Goal: Task Accomplishment & Management: Manage account settings

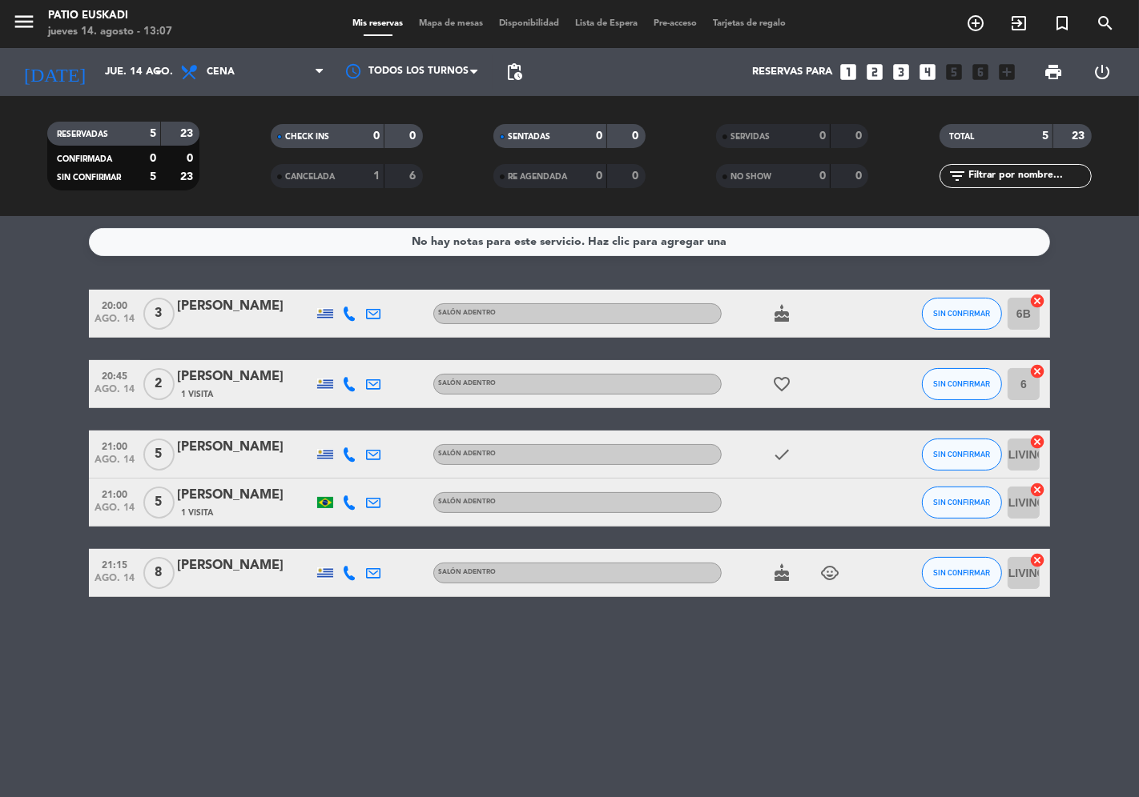
click at [199, 572] on div "[PERSON_NAME]" at bounding box center [245, 566] width 136 height 21
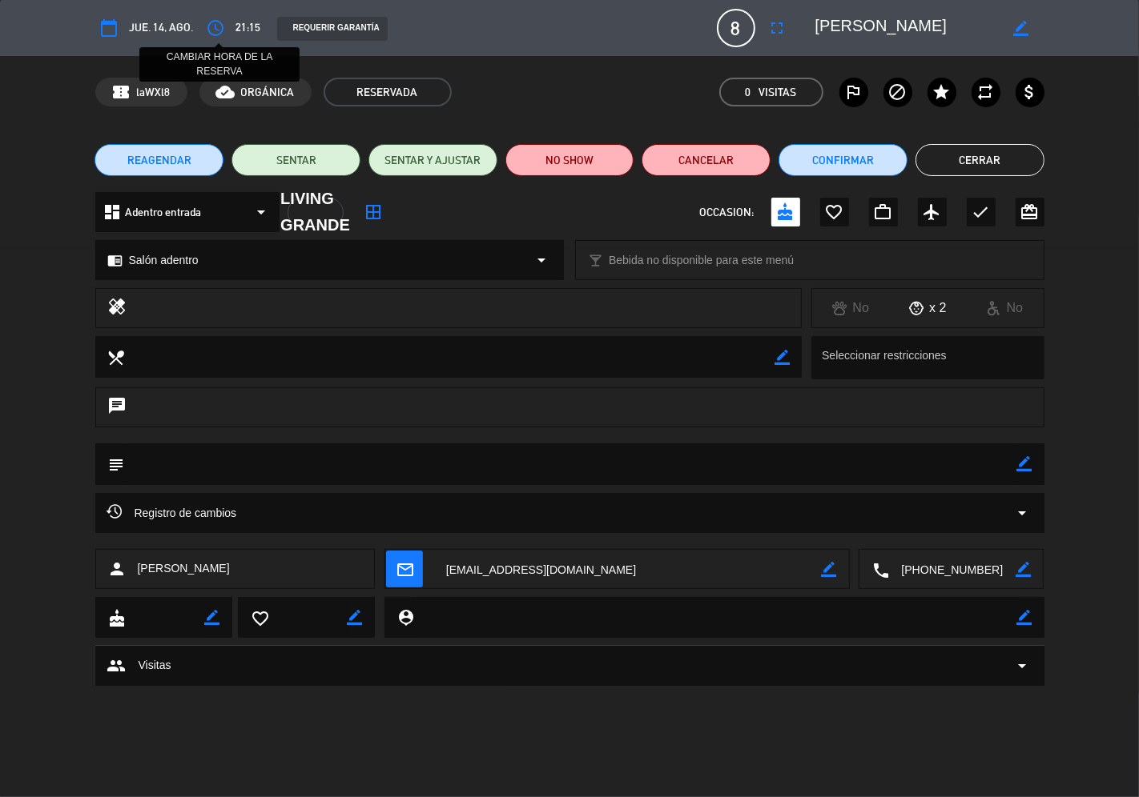
click at [216, 26] on icon "access_time" at bounding box center [216, 27] width 19 height 19
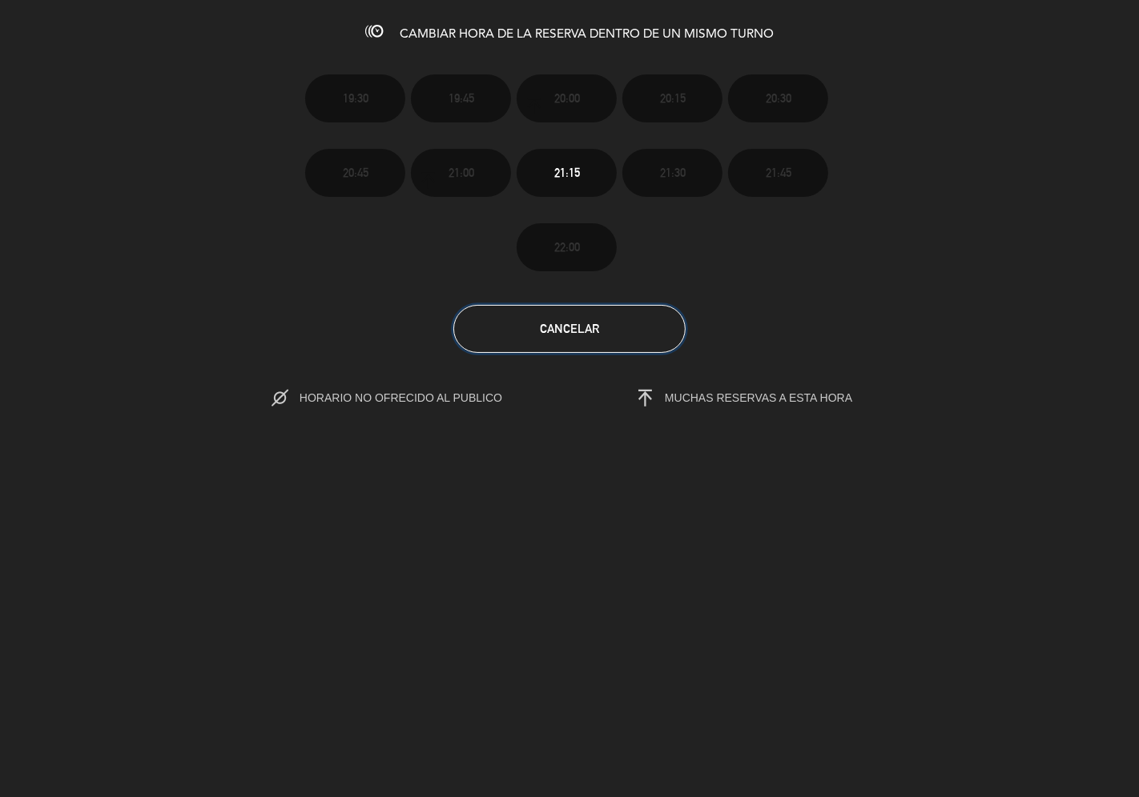
click at [580, 328] on span "Cancelar" at bounding box center [569, 329] width 59 height 14
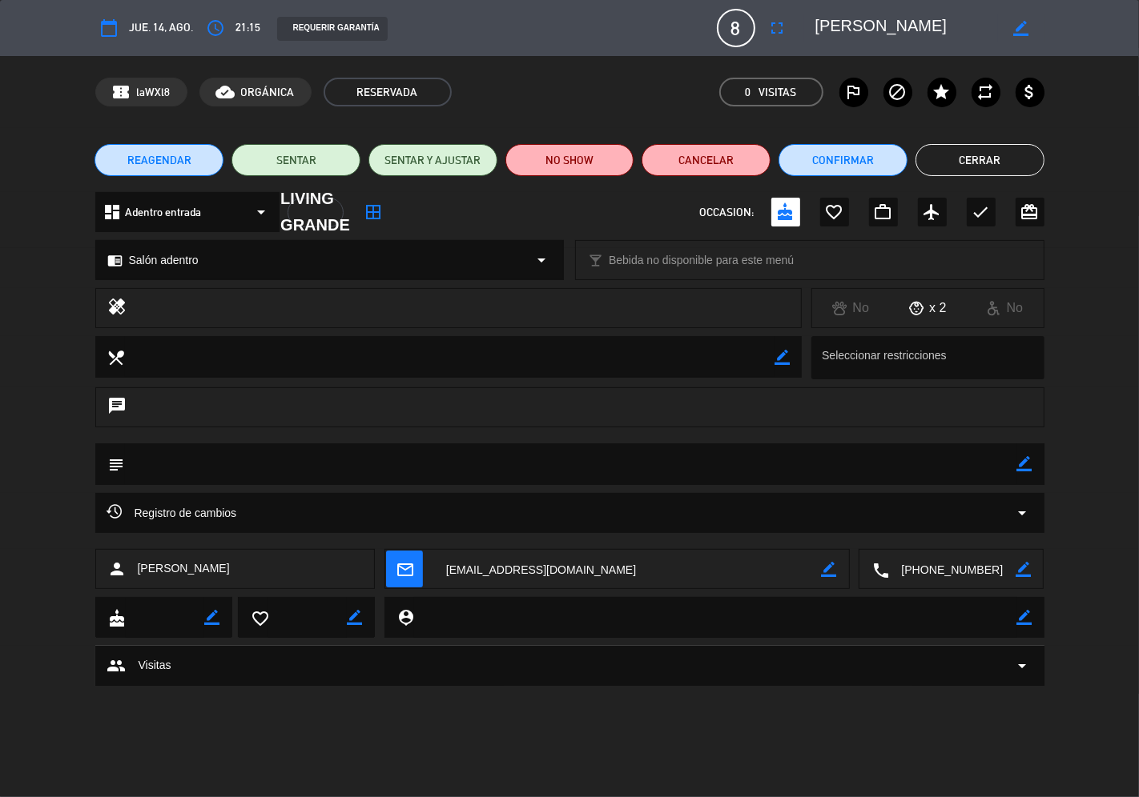
click at [163, 160] on span "REAGENDAR" at bounding box center [159, 160] width 64 height 17
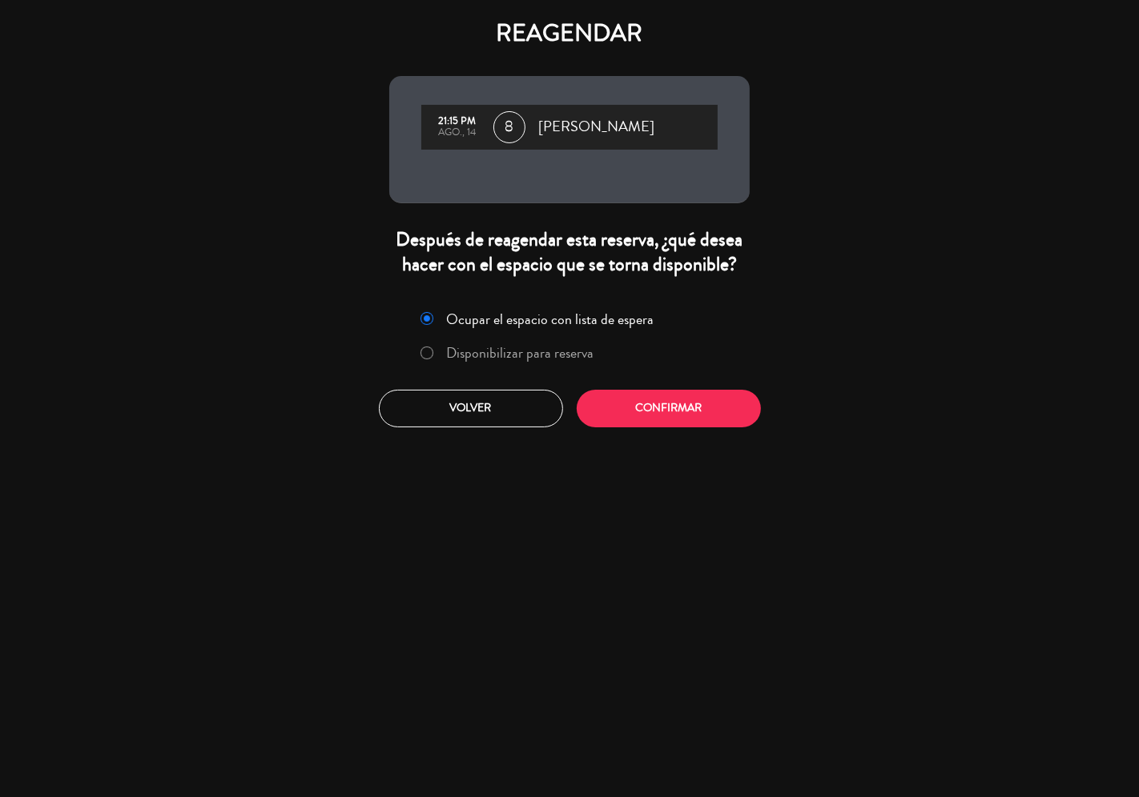
click at [503, 352] on label "Disponibilizar para reserva" at bounding box center [520, 353] width 147 height 14
click at [709, 416] on button "Confirmar" at bounding box center [668, 409] width 184 height 38
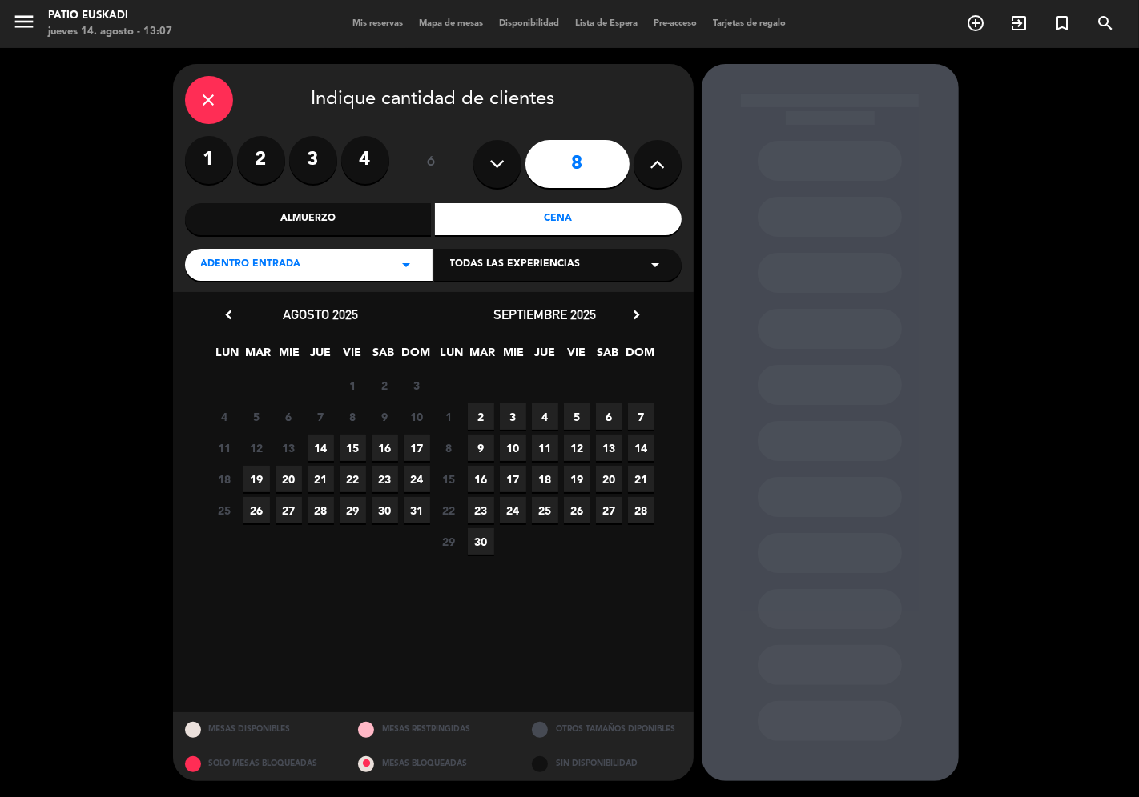
click at [661, 177] on button at bounding box center [657, 164] width 48 height 48
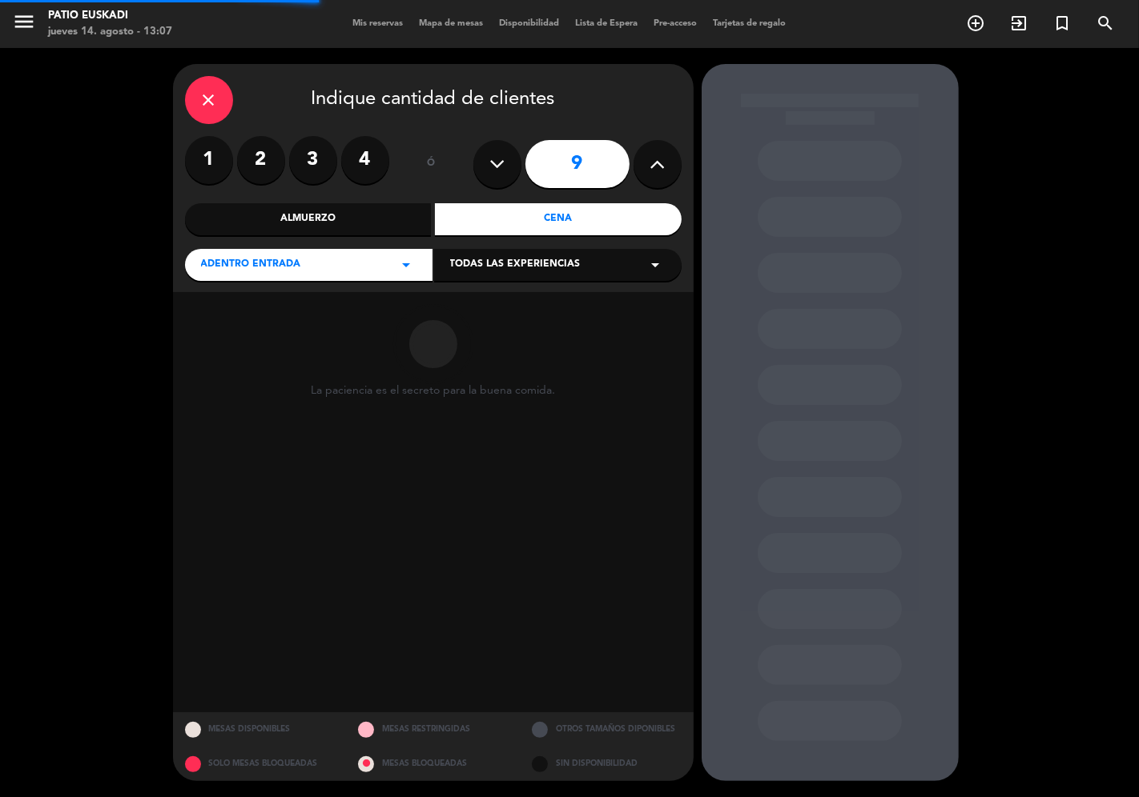
click at [661, 177] on button at bounding box center [657, 164] width 48 height 48
type input "10"
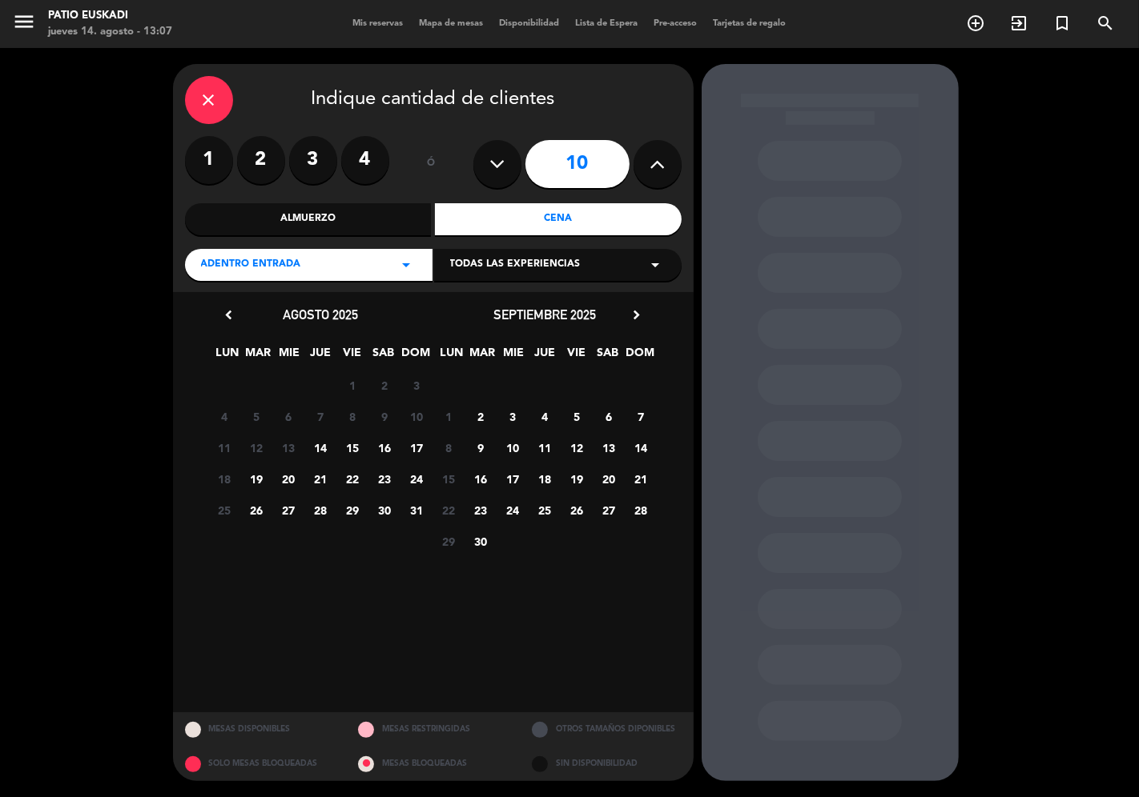
click at [323, 452] on span "14" at bounding box center [320, 448] width 26 height 26
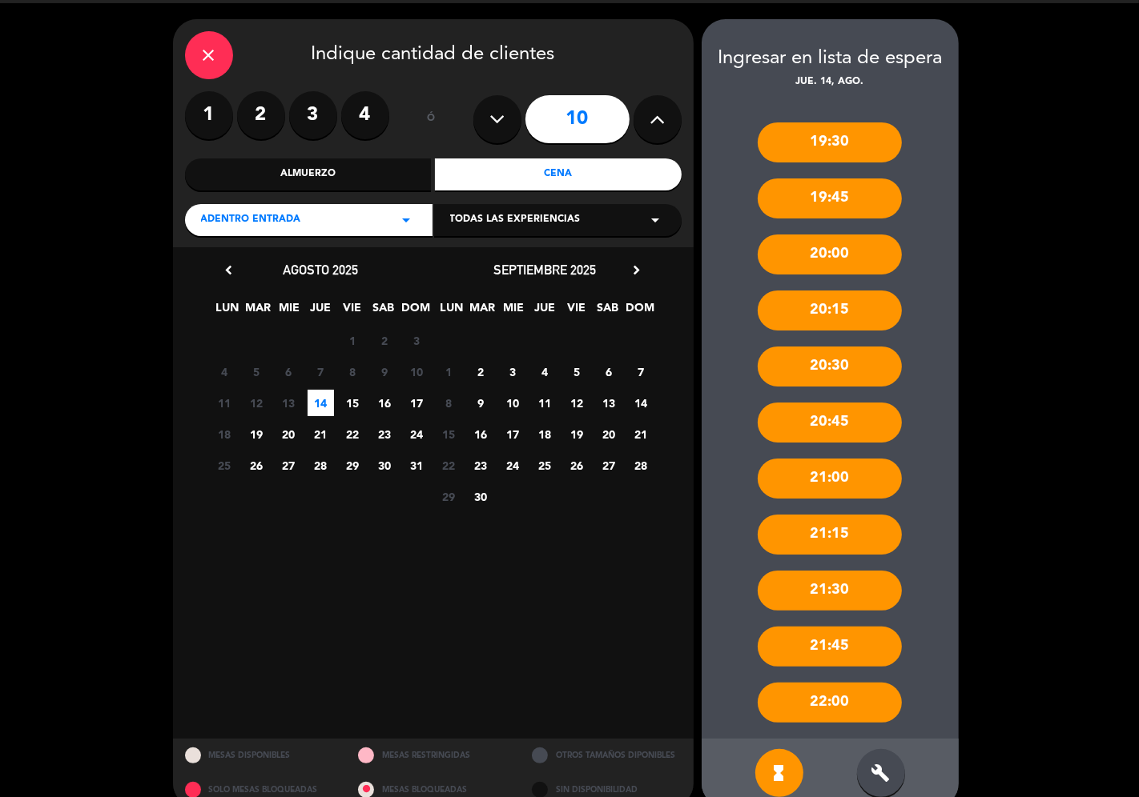
scroll to position [70, 0]
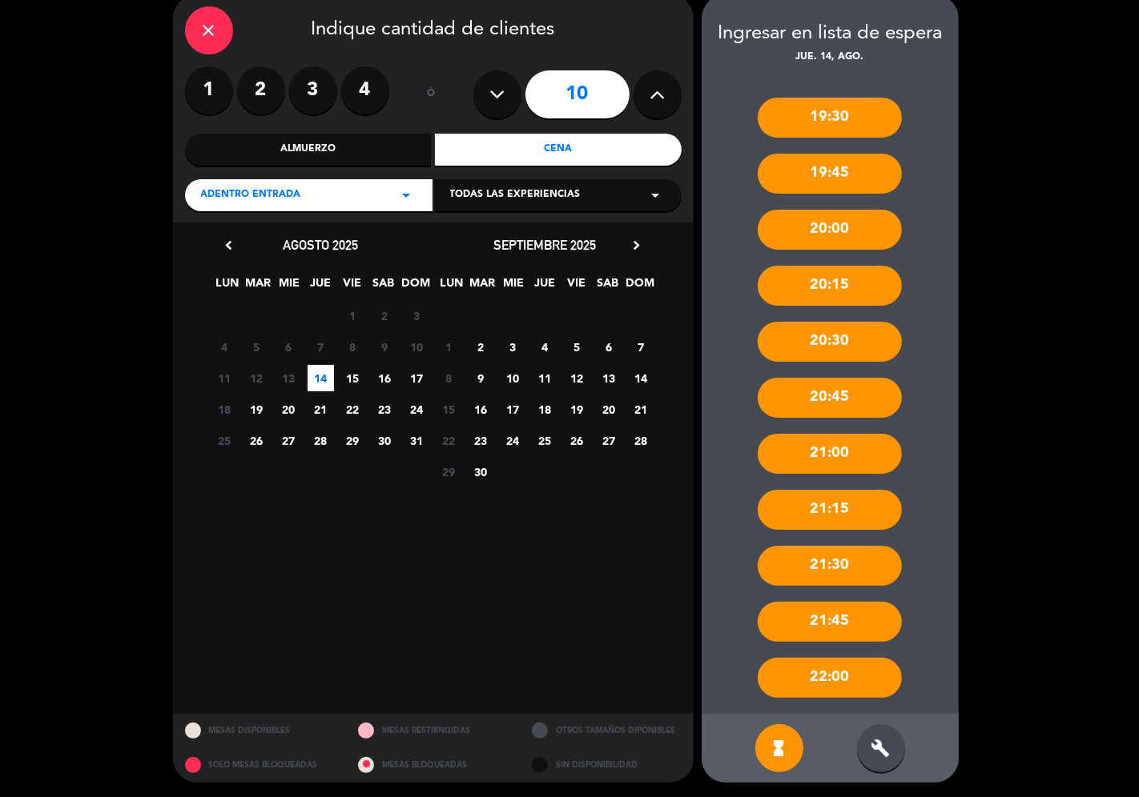
click at [889, 757] on div "build" at bounding box center [881, 749] width 48 height 48
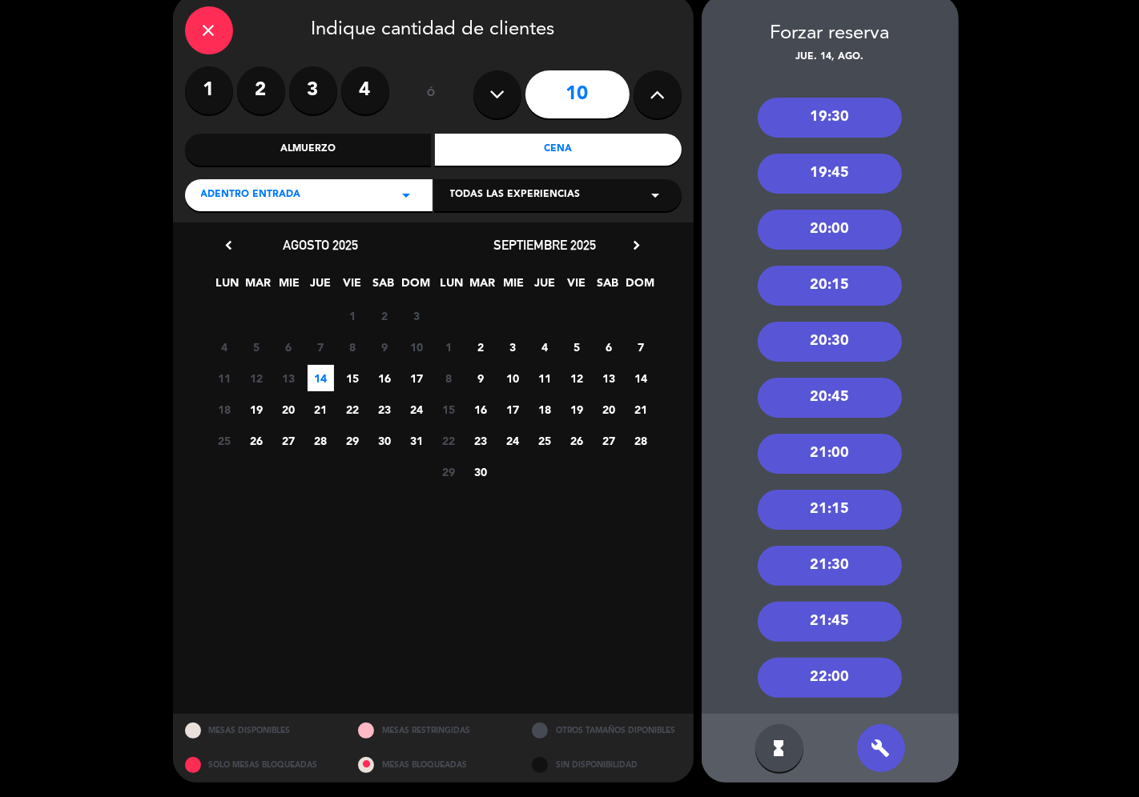
click at [833, 398] on div "20:45" at bounding box center [829, 398] width 144 height 40
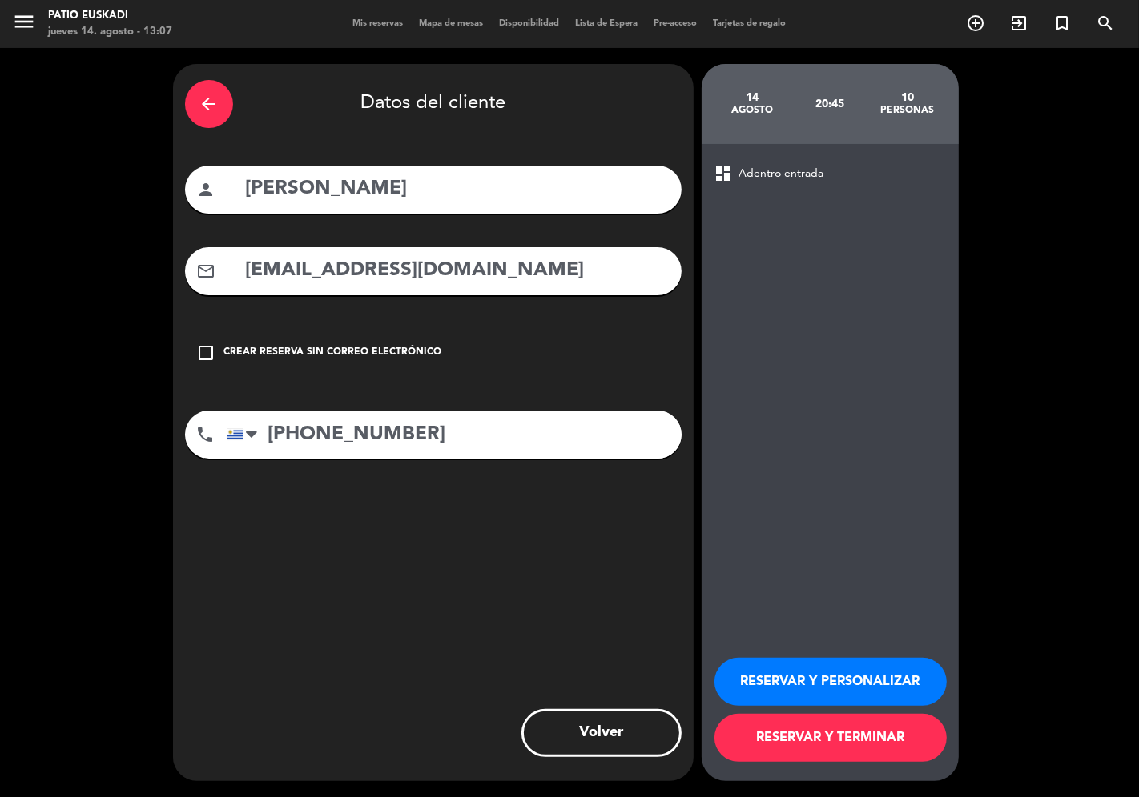
drag, startPoint x: 343, startPoint y: 192, endPoint x: 174, endPoint y: 181, distance: 169.3
click at [174, 181] on div "arrow_back Datos del cliente person [PERSON_NAME] mail_outline [EMAIL_ADDRESS][…" at bounding box center [433, 422] width 520 height 717
type input "a"
type input "[PERSON_NAME]"
click at [206, 349] on icon "check_box_outline_blank" at bounding box center [206, 352] width 19 height 19
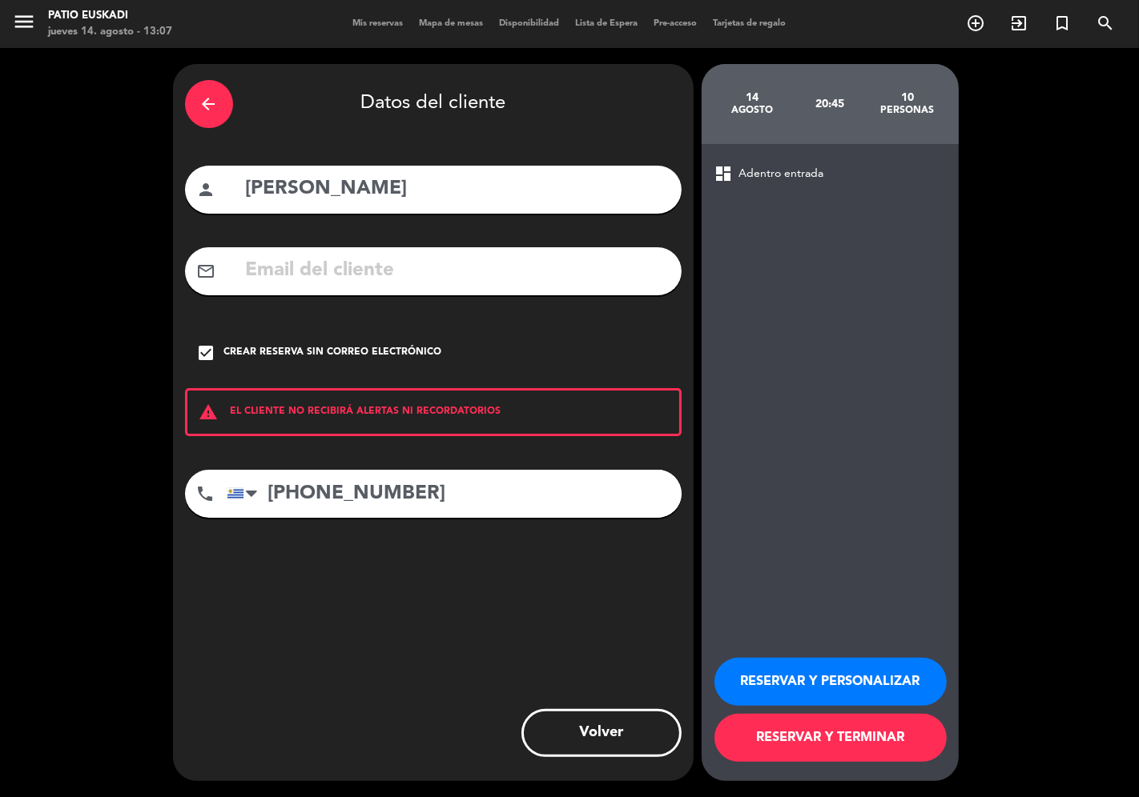
click at [757, 169] on span "Adentro entrada" at bounding box center [781, 174] width 85 height 18
click at [857, 678] on button "RESERVAR Y PERSONALIZAR" at bounding box center [830, 682] width 232 height 48
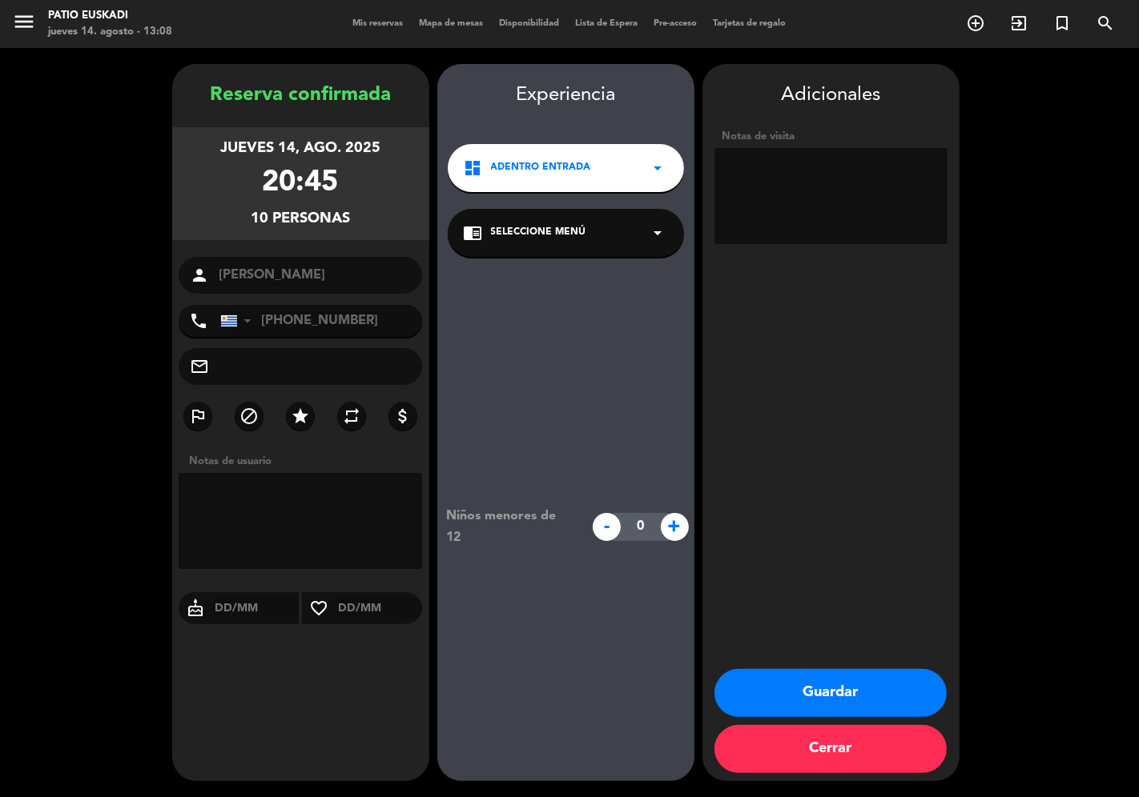
click at [539, 231] on span "Seleccione Menú" at bounding box center [538, 233] width 95 height 16
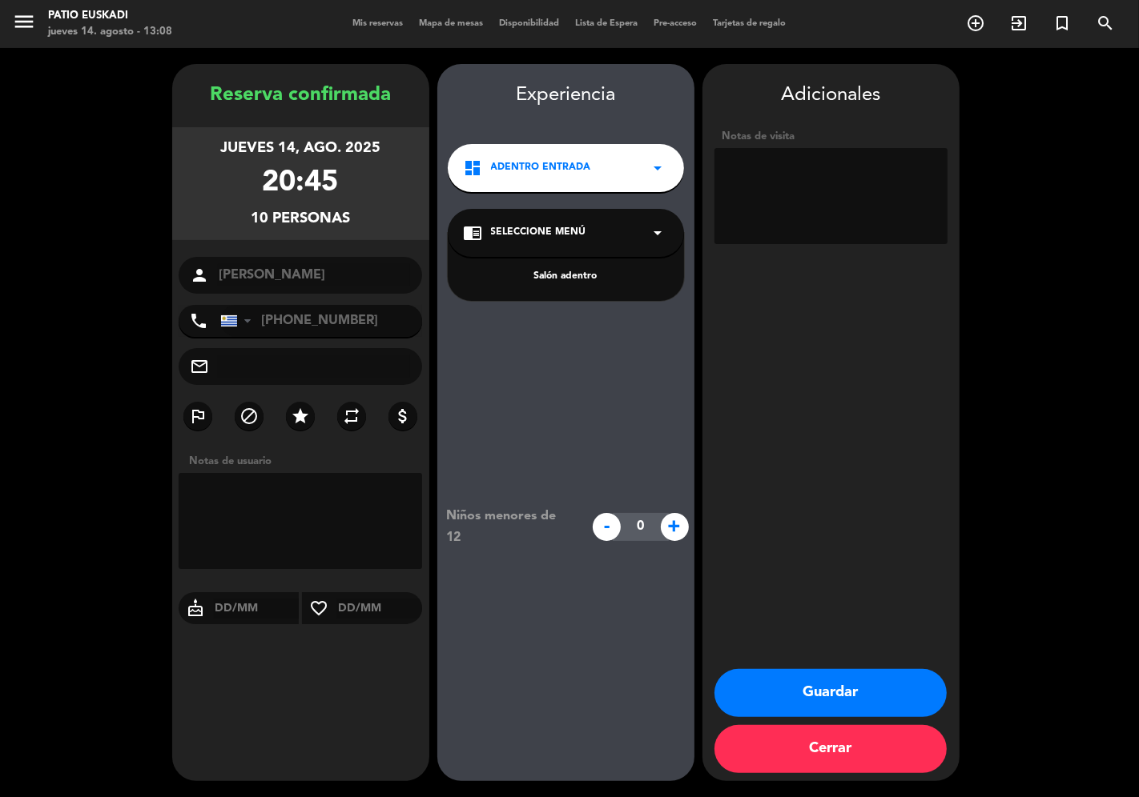
click at [560, 288] on div "Salón adentro" at bounding box center [566, 267] width 236 height 68
click at [562, 279] on div "Salón adentro" at bounding box center [566, 277] width 204 height 16
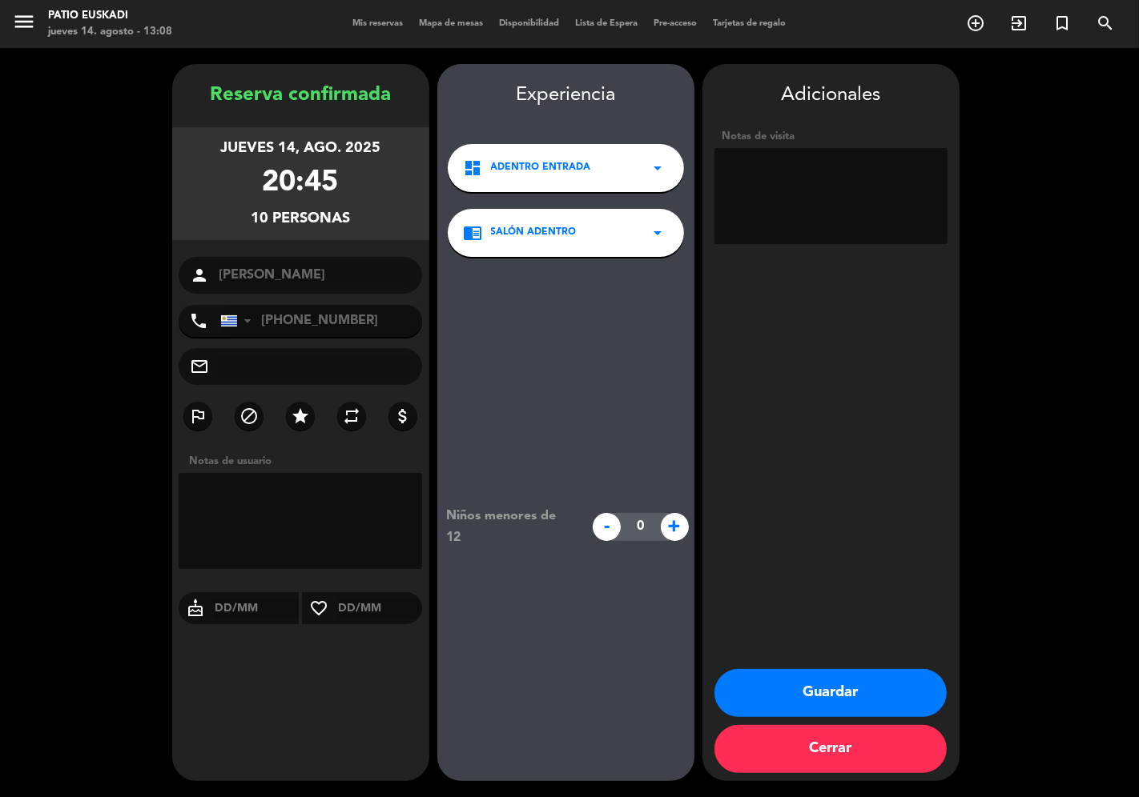
click at [661, 168] on icon "arrow_drop_down" at bounding box center [658, 168] width 19 height 19
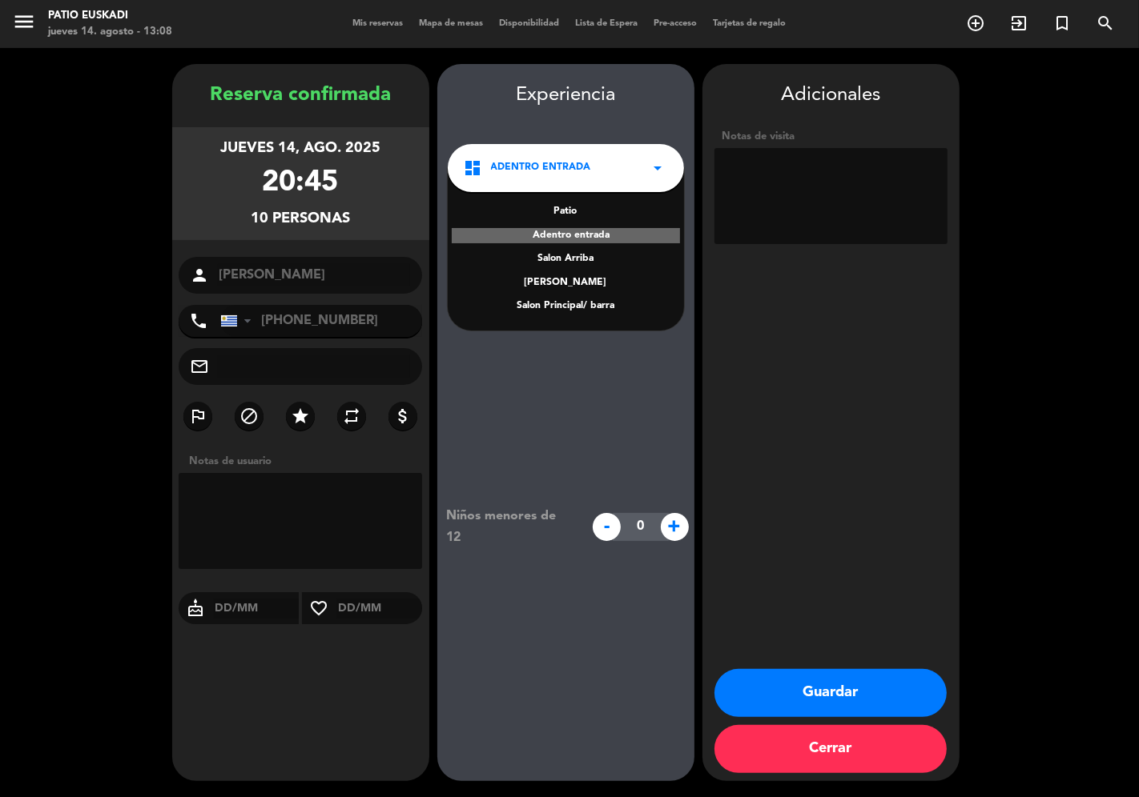
click at [611, 307] on div "Salon Principal/ barra" at bounding box center [566, 307] width 204 height 16
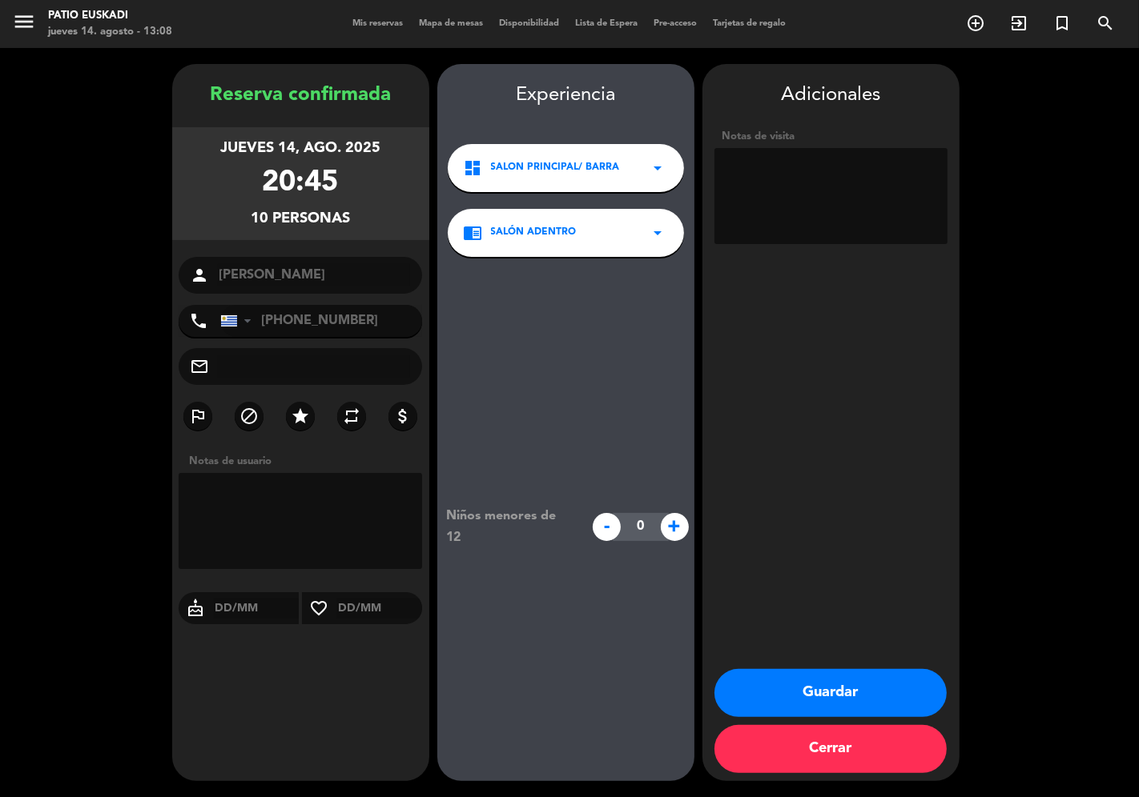
click at [574, 242] on div "chrome_reader_mode Salón adentro arrow_drop_down" at bounding box center [566, 233] width 236 height 48
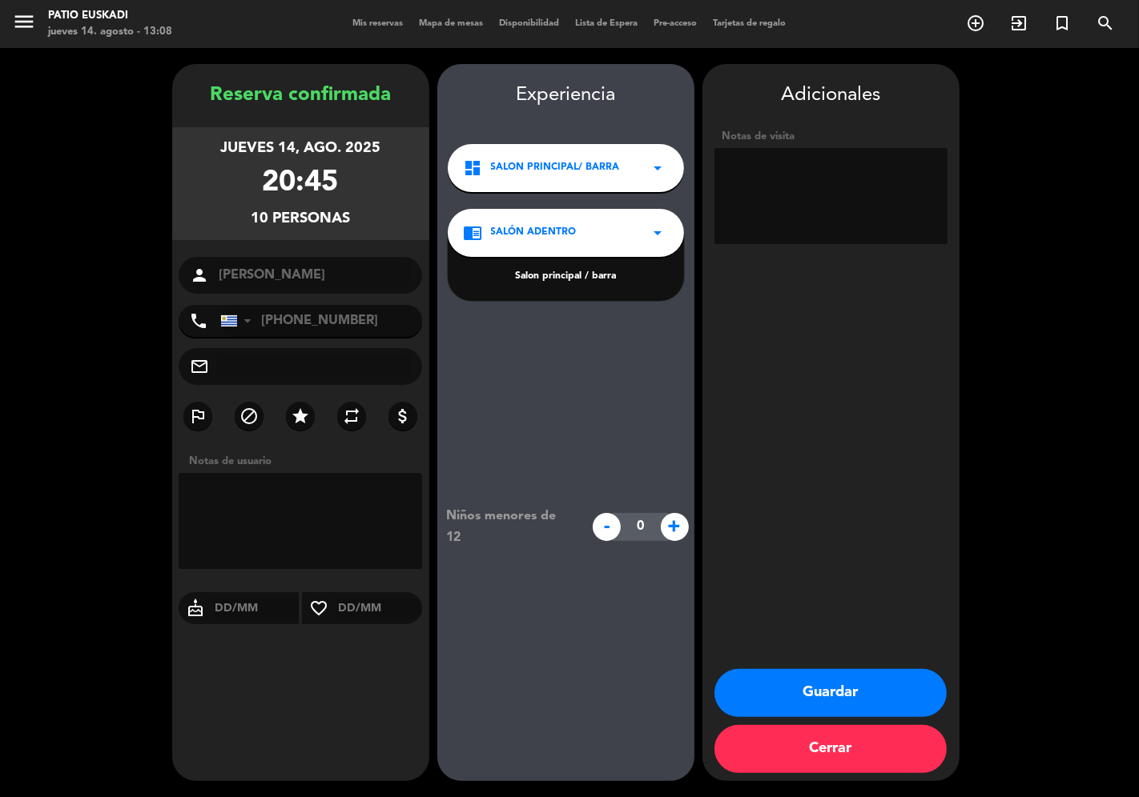
click at [575, 279] on div "Salon principal / barra" at bounding box center [566, 277] width 204 height 16
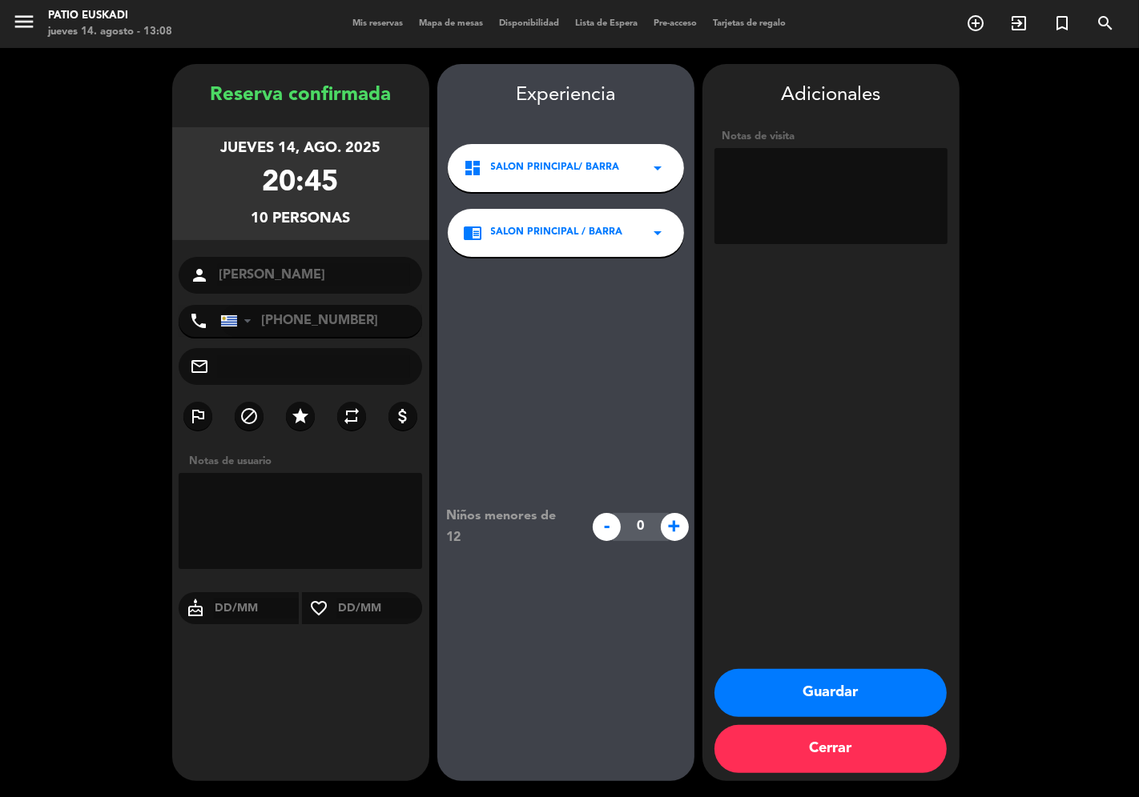
click at [684, 524] on span "+" at bounding box center [675, 527] width 28 height 28
click at [684, 523] on span "+" at bounding box center [675, 527] width 28 height 28
type input "4"
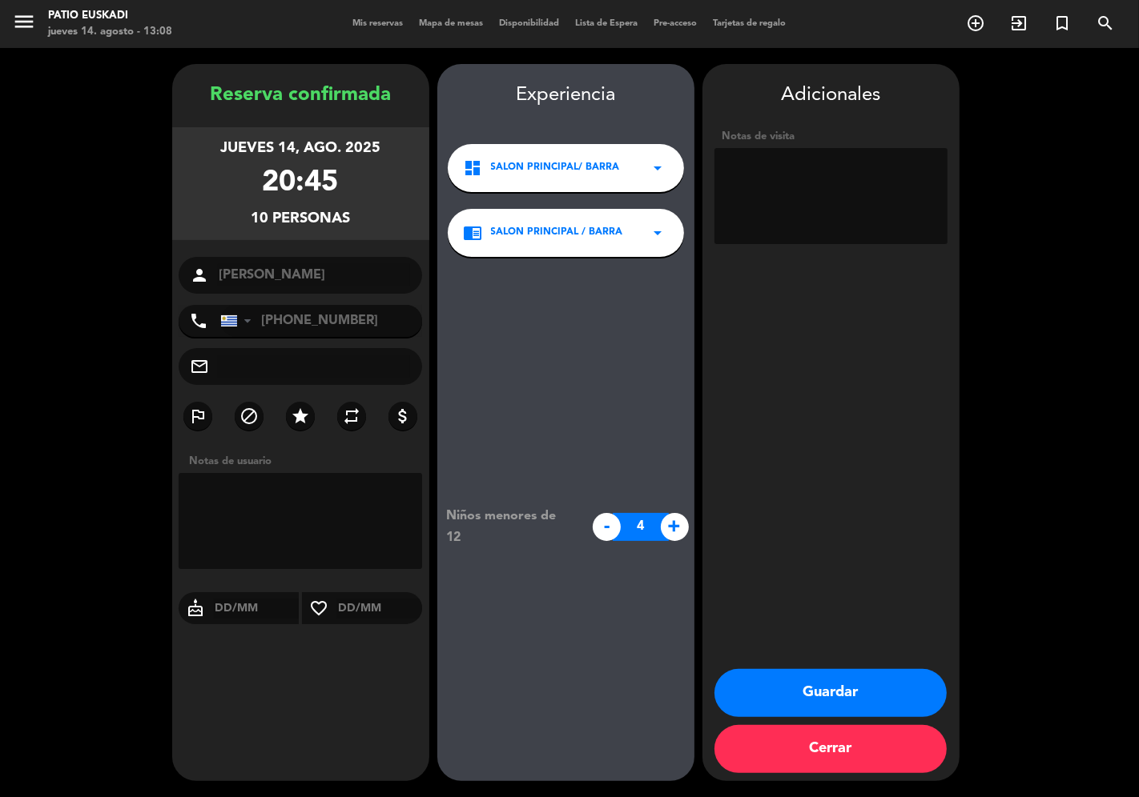
click at [860, 697] on button "Guardar" at bounding box center [830, 693] width 232 height 48
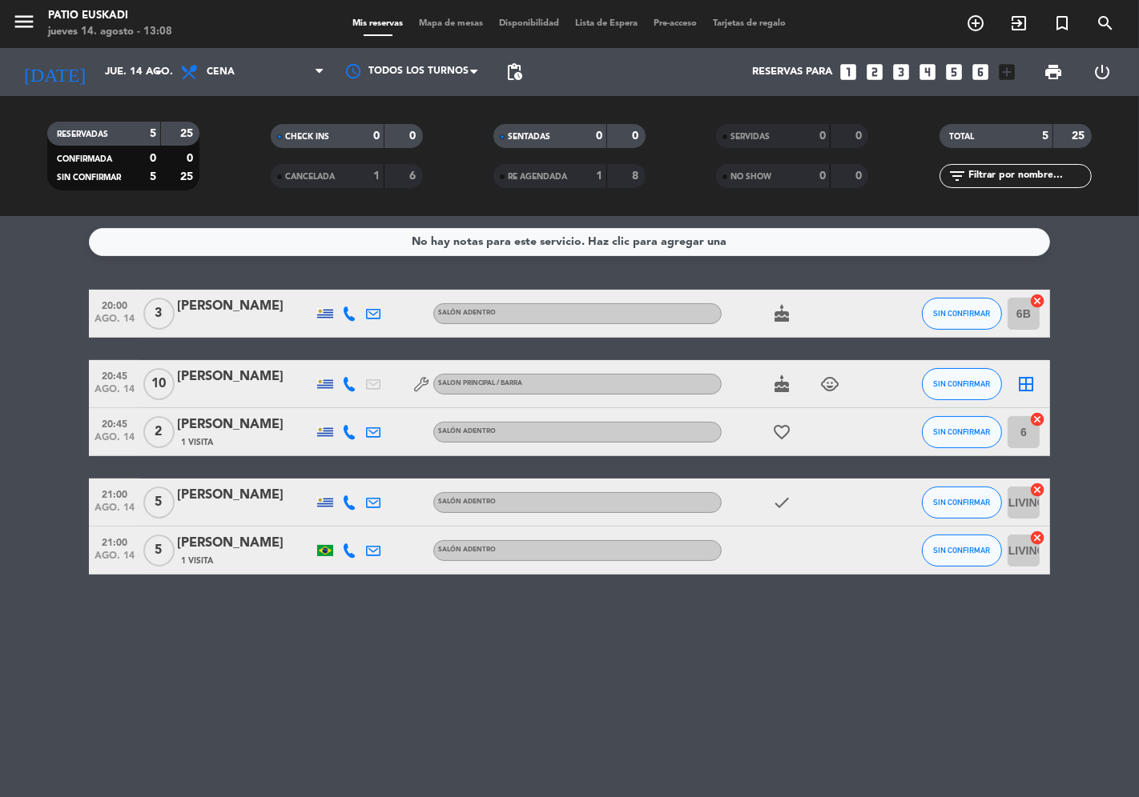
click at [229, 376] on div "[PERSON_NAME]" at bounding box center [245, 377] width 136 height 21
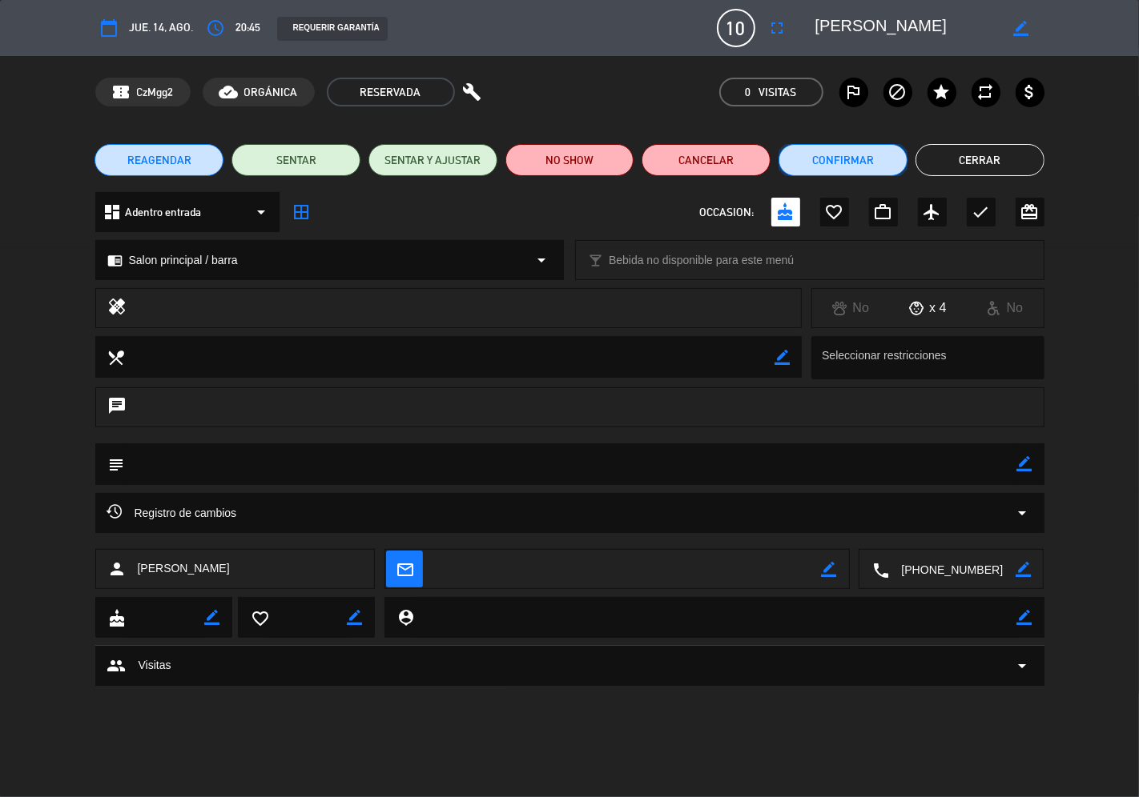
click at [845, 167] on button "Confirmar" at bounding box center [842, 160] width 129 height 32
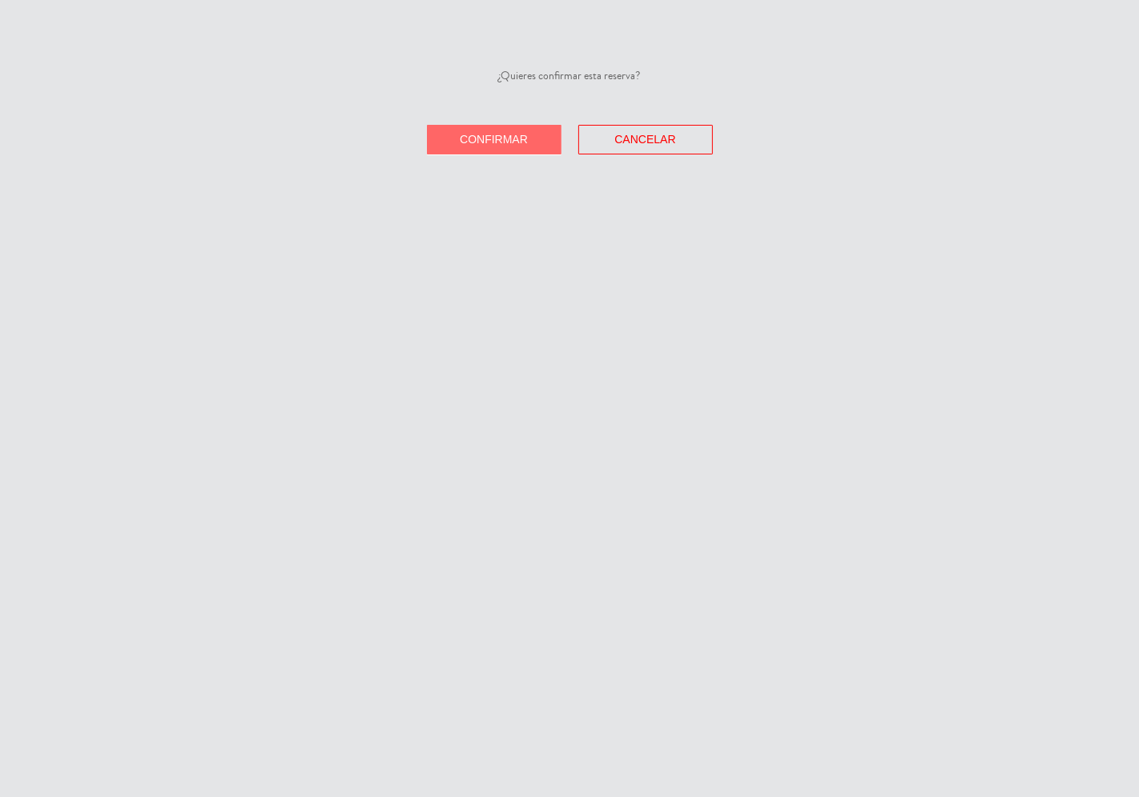
click at [509, 137] on span "Confirmar" at bounding box center [494, 139] width 68 height 13
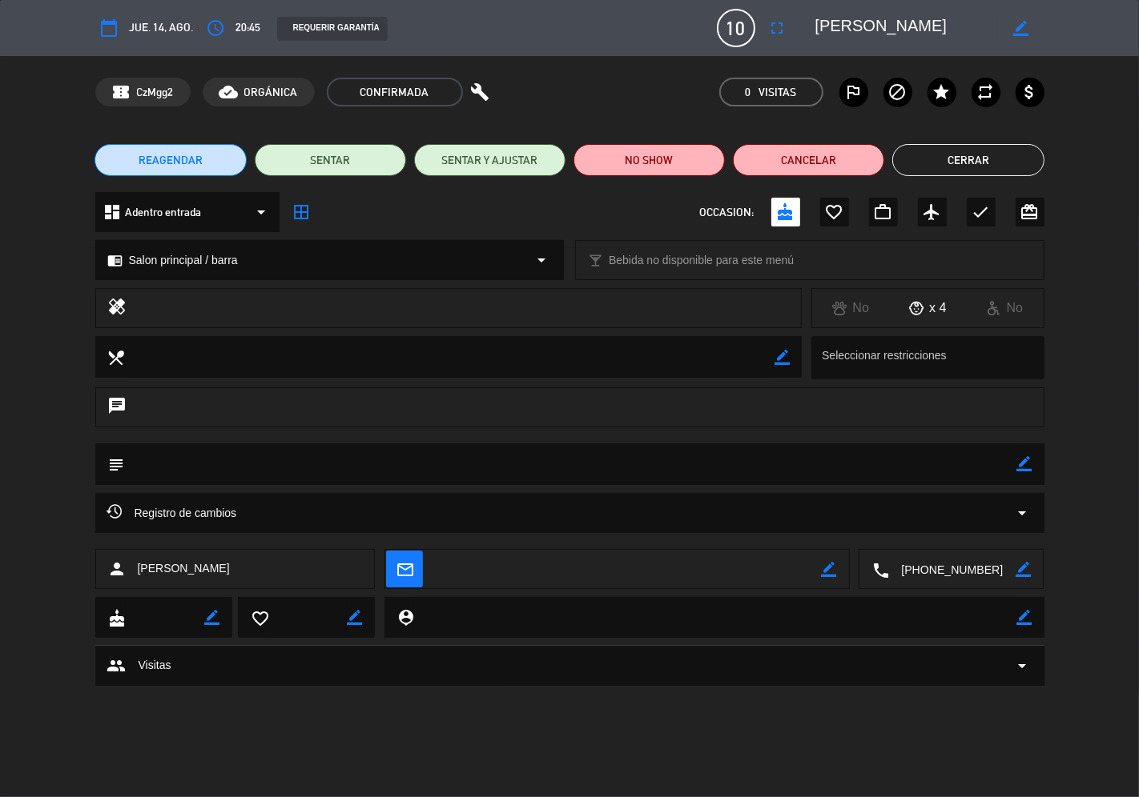
click at [974, 159] on button "Cerrar" at bounding box center [967, 160] width 151 height 32
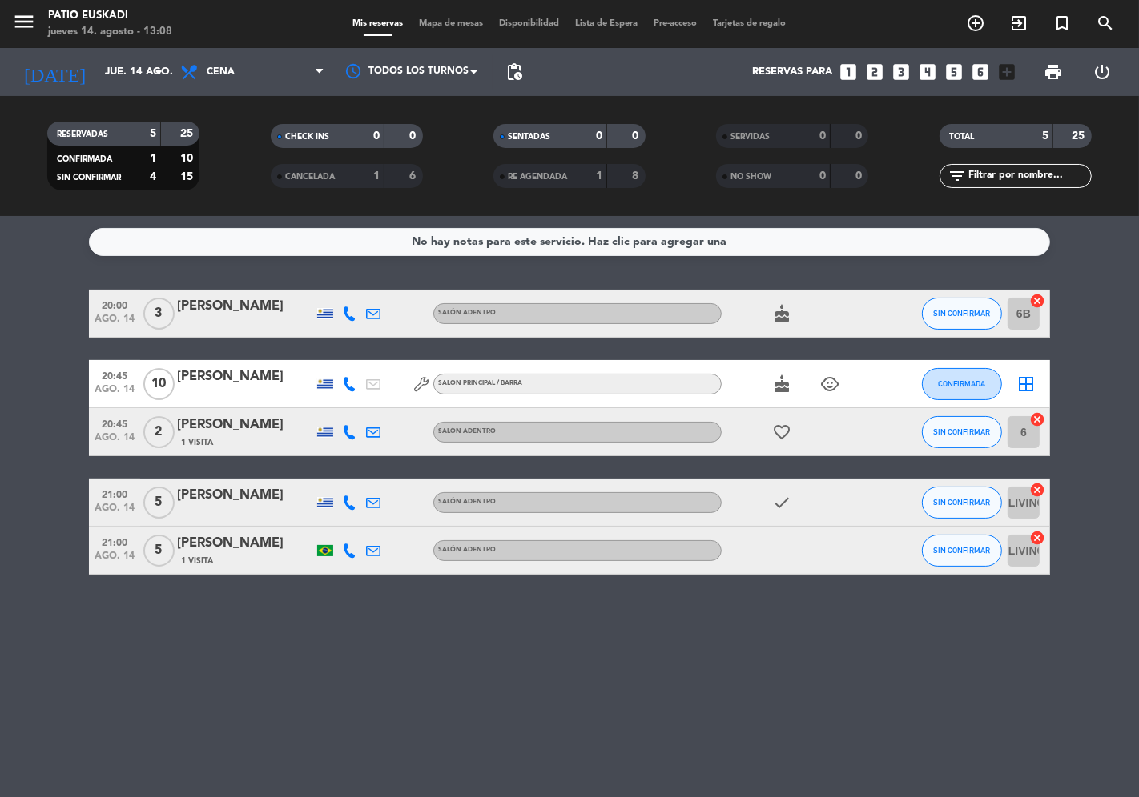
click at [225, 379] on div "[PERSON_NAME]" at bounding box center [245, 377] width 136 height 21
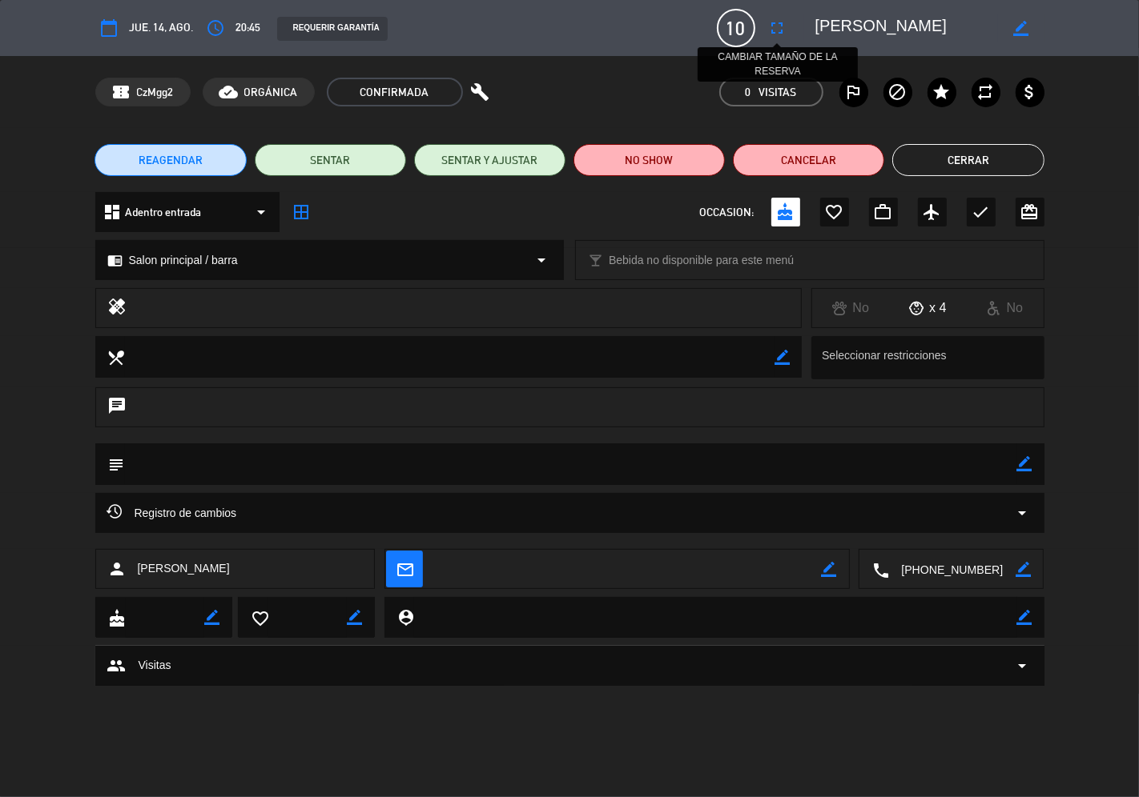
click at [777, 27] on icon "fullscreen" at bounding box center [777, 27] width 19 height 19
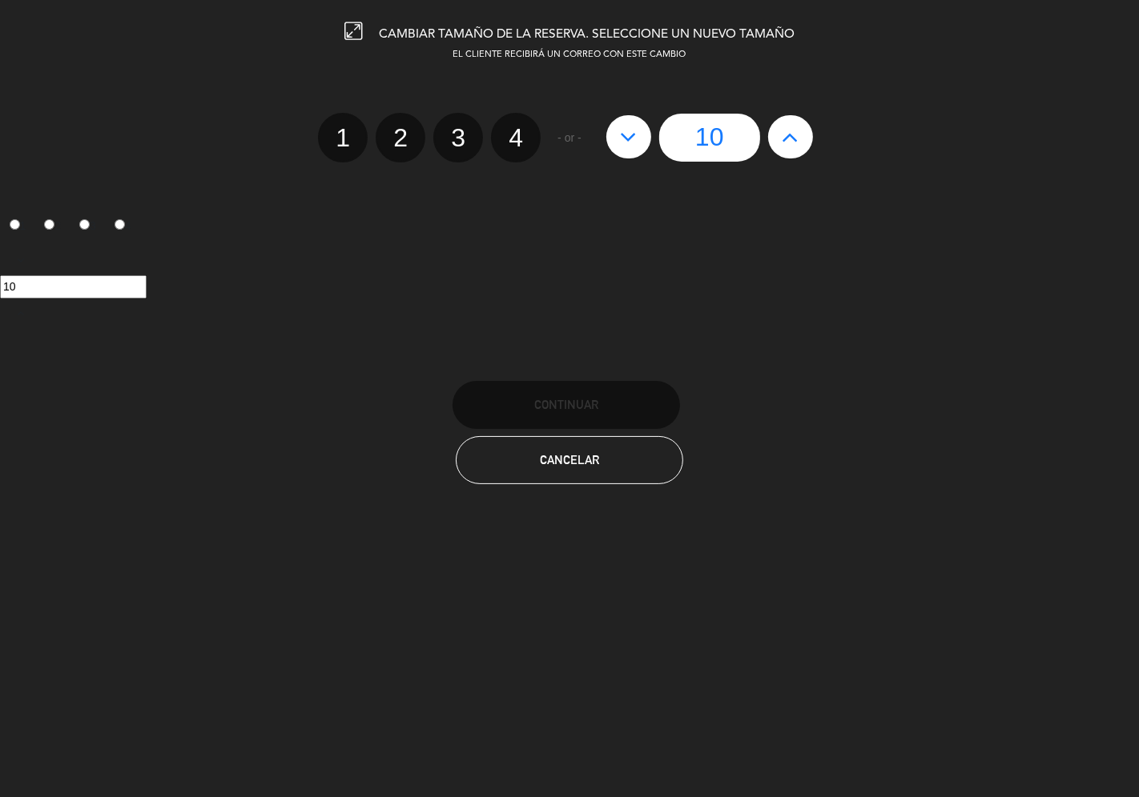
click at [783, 131] on icon at bounding box center [789, 137] width 17 height 26
type input "11"
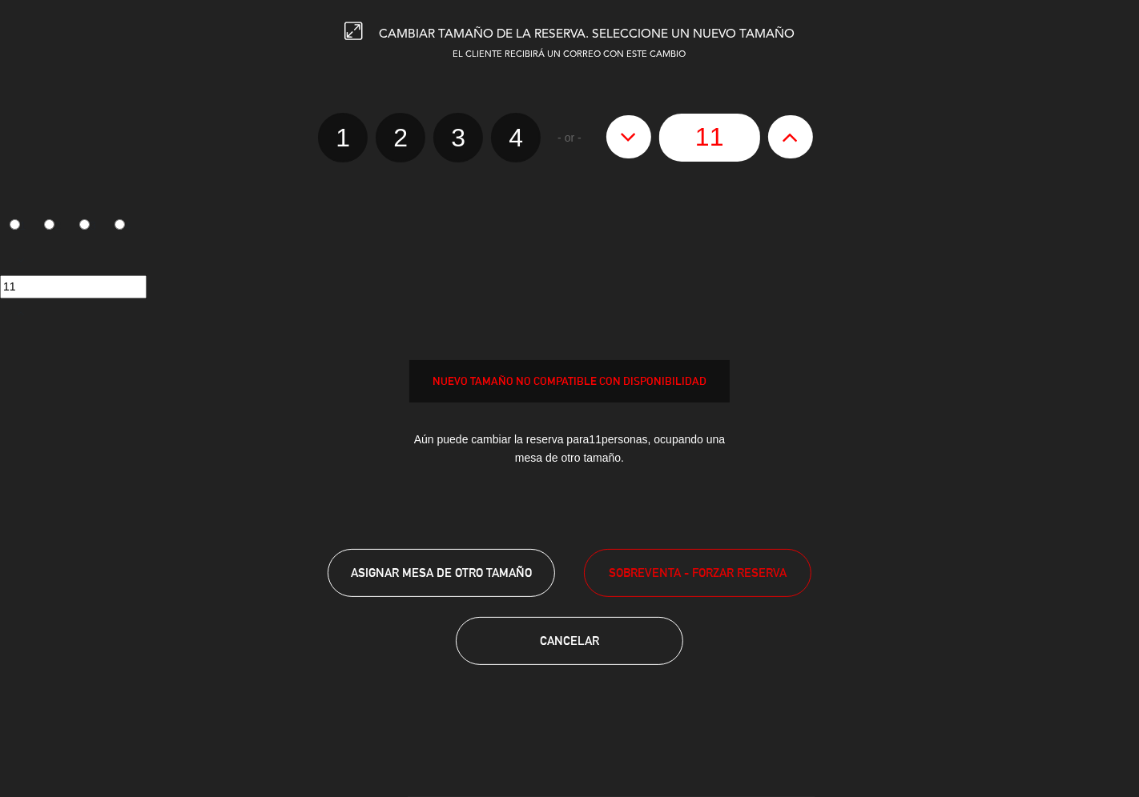
click at [783, 132] on icon at bounding box center [789, 137] width 17 height 26
type input "12"
click at [662, 578] on span "SOBREVENTA - FORZAR RESERVA" at bounding box center [697, 573] width 178 height 18
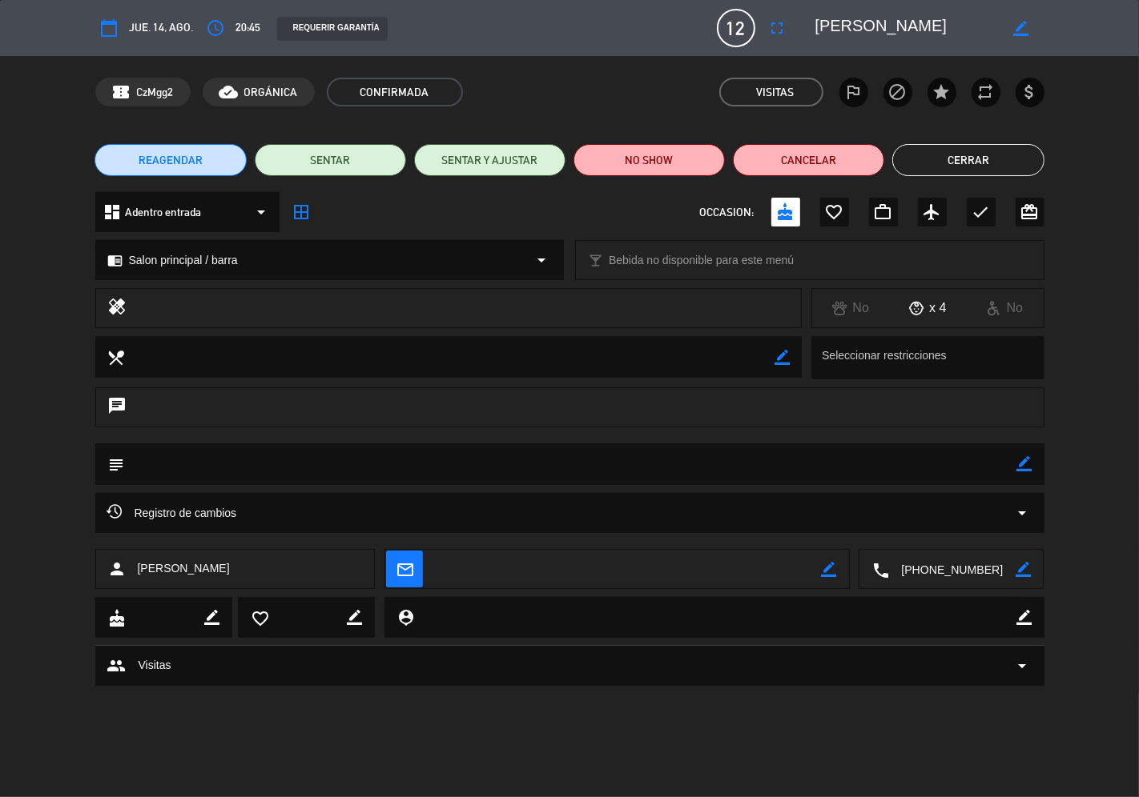
click at [970, 165] on button "Cerrar" at bounding box center [967, 160] width 151 height 32
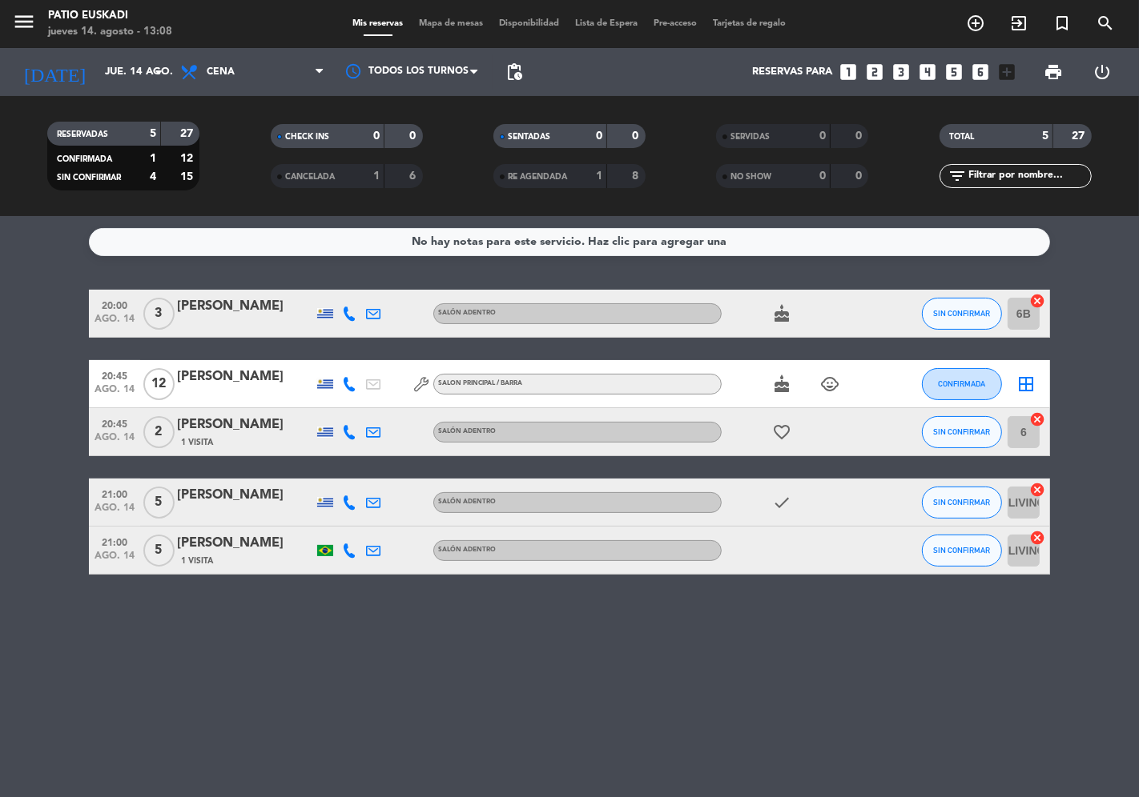
click at [511, 738] on div "No hay notas para este servicio. Haz clic para agregar una 20:00 ago. 14 3 [PER…" at bounding box center [569, 506] width 1139 height 581
click at [227, 373] on div "[PERSON_NAME]" at bounding box center [245, 377] width 136 height 21
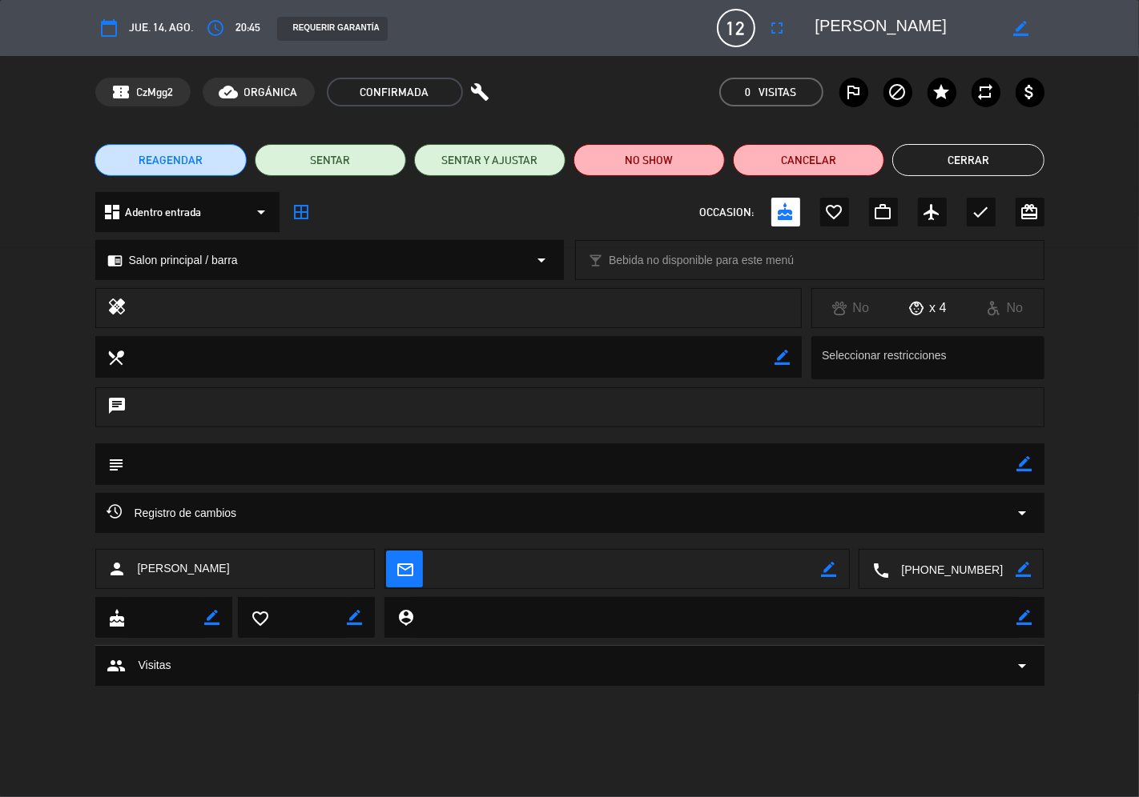
click at [998, 155] on button "Cerrar" at bounding box center [967, 160] width 151 height 32
